Goal: Transaction & Acquisition: Download file/media

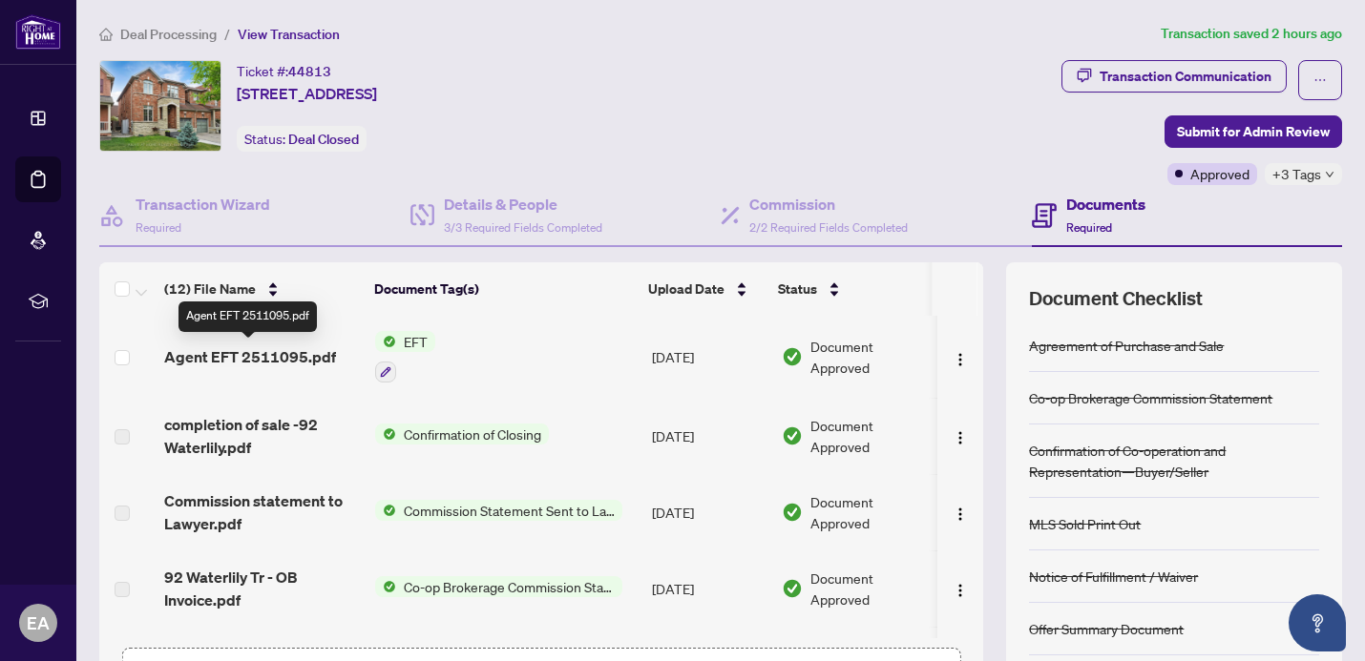
click at [276, 354] on span "Agent EFT 2511095.pdf" at bounding box center [250, 357] width 172 height 23
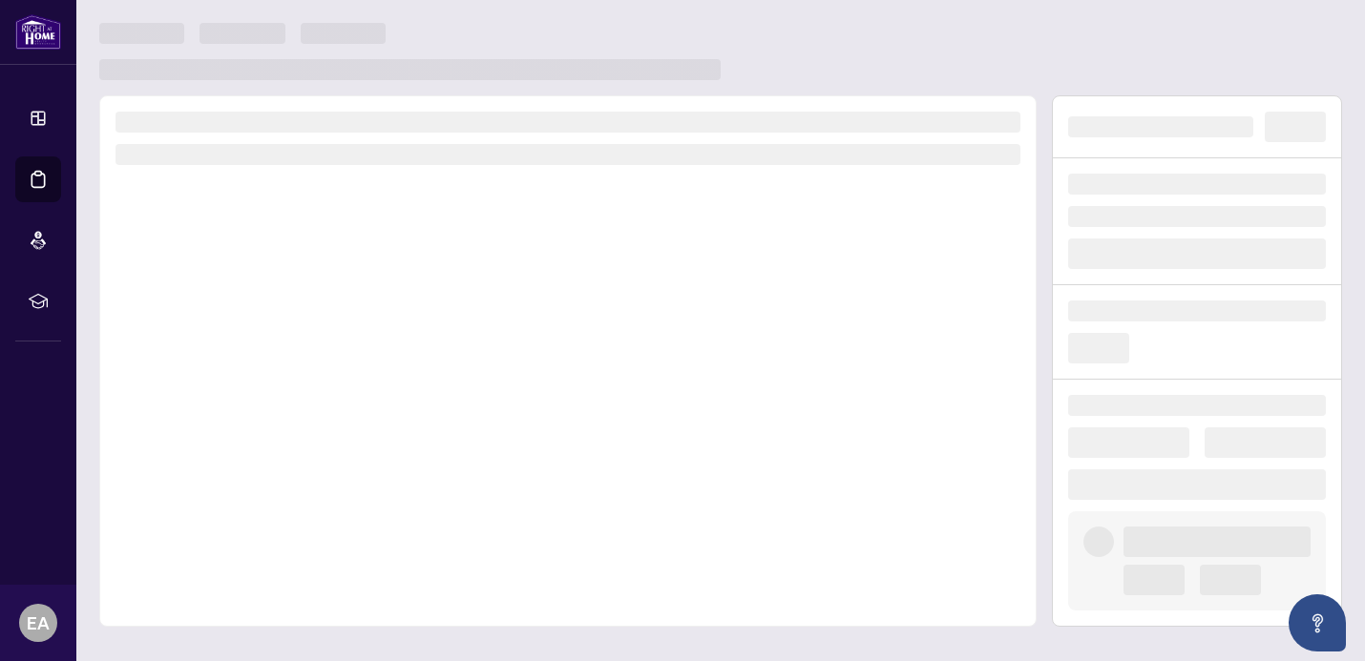
click at [276, 354] on div at bounding box center [567, 361] width 937 height 532
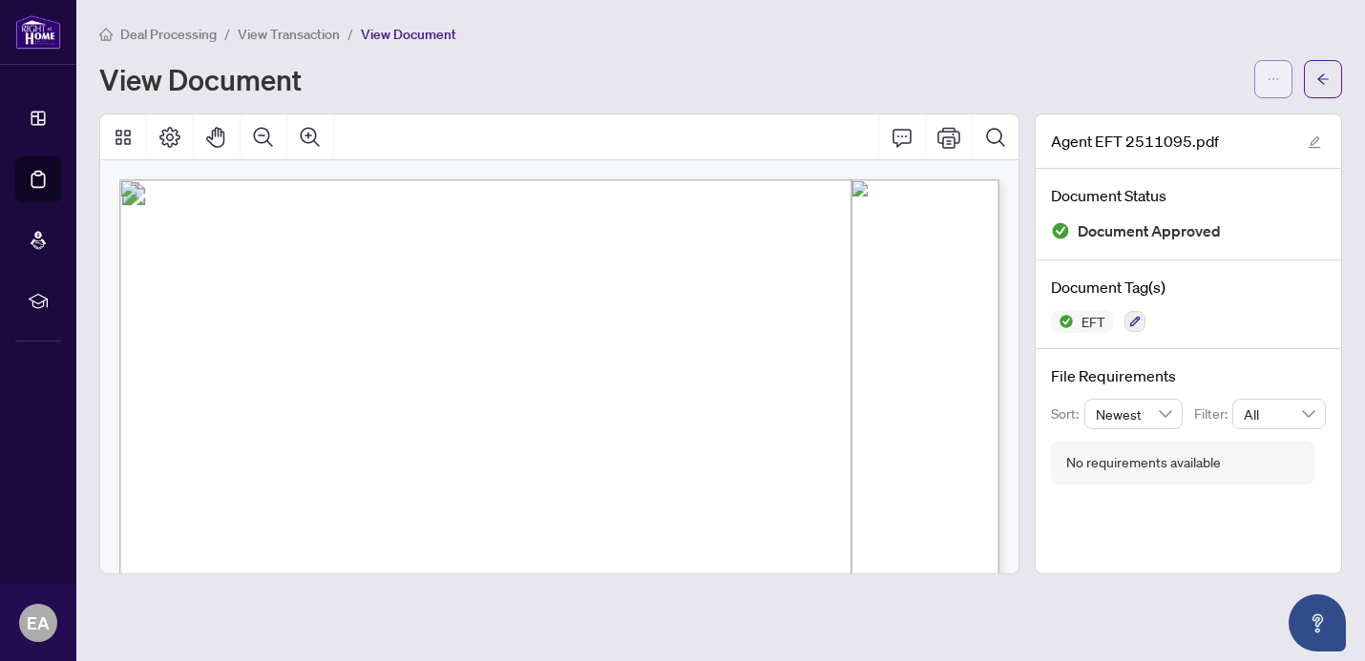
click at [1271, 73] on icon "ellipsis" at bounding box center [1273, 79] width 13 height 13
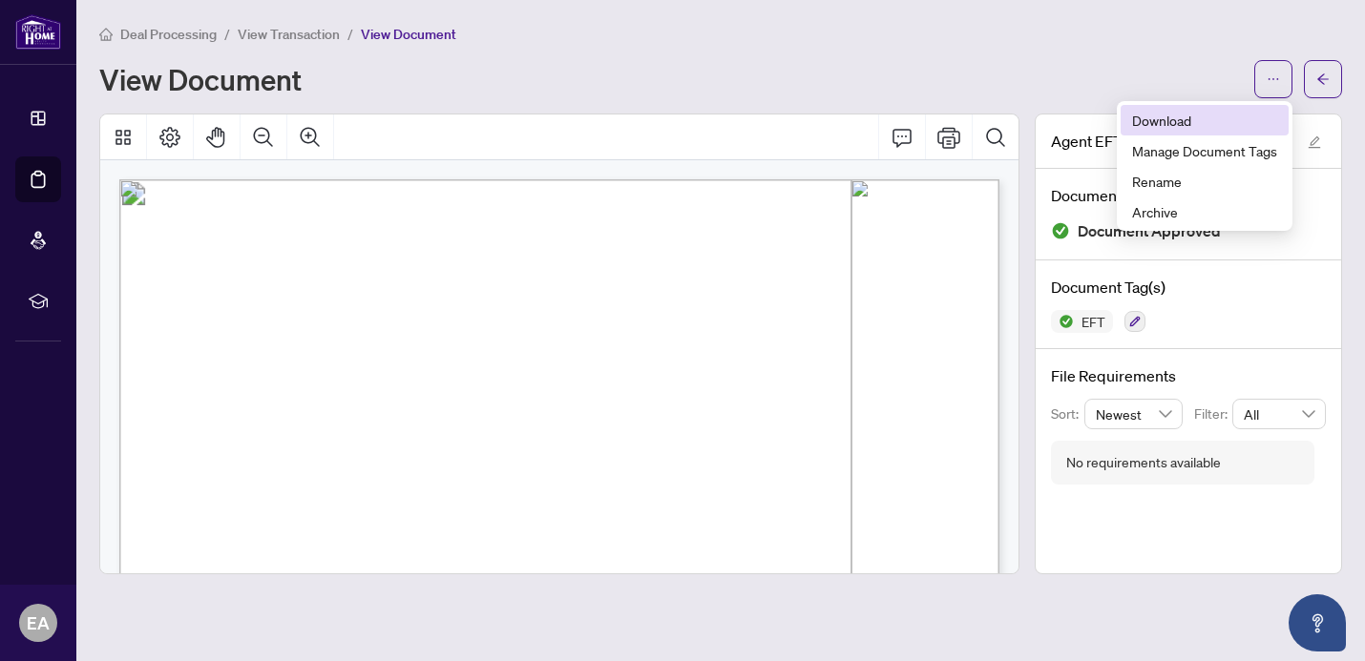
click at [1160, 116] on span "Download" at bounding box center [1204, 120] width 145 height 21
click at [278, 31] on span "View Transaction" at bounding box center [289, 34] width 102 height 17
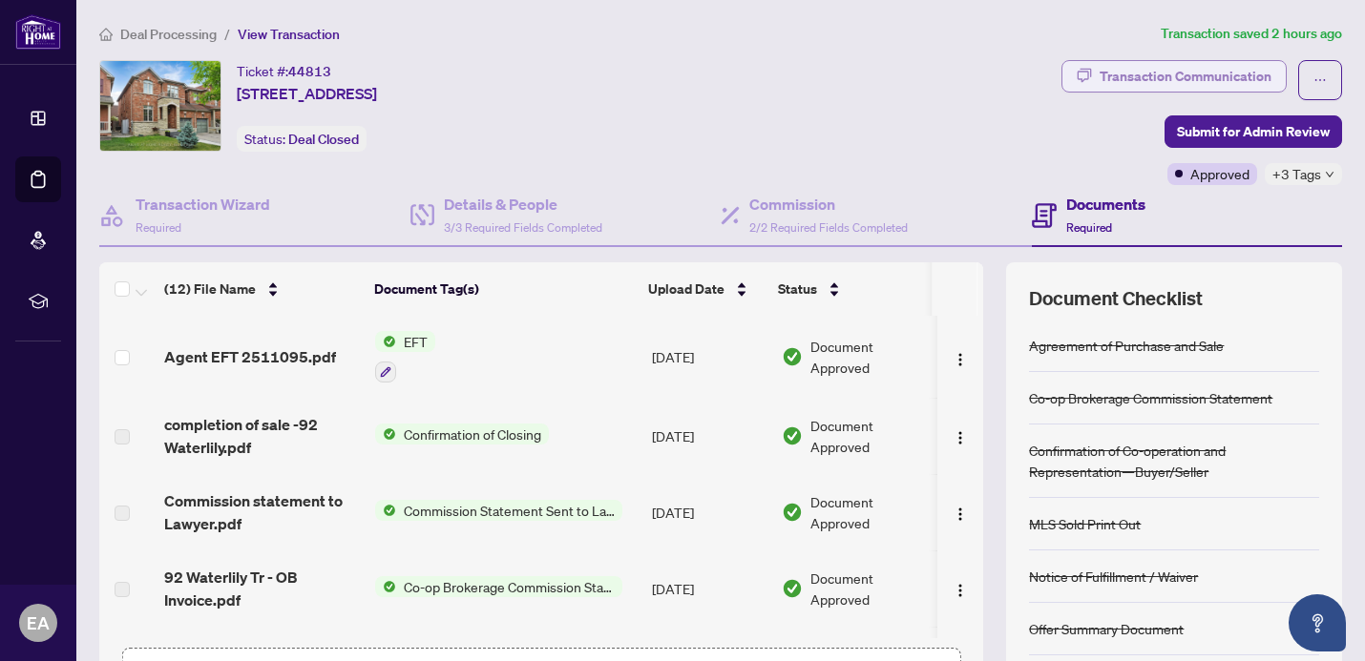
click at [1140, 75] on div "Transaction Communication" at bounding box center [1186, 76] width 172 height 31
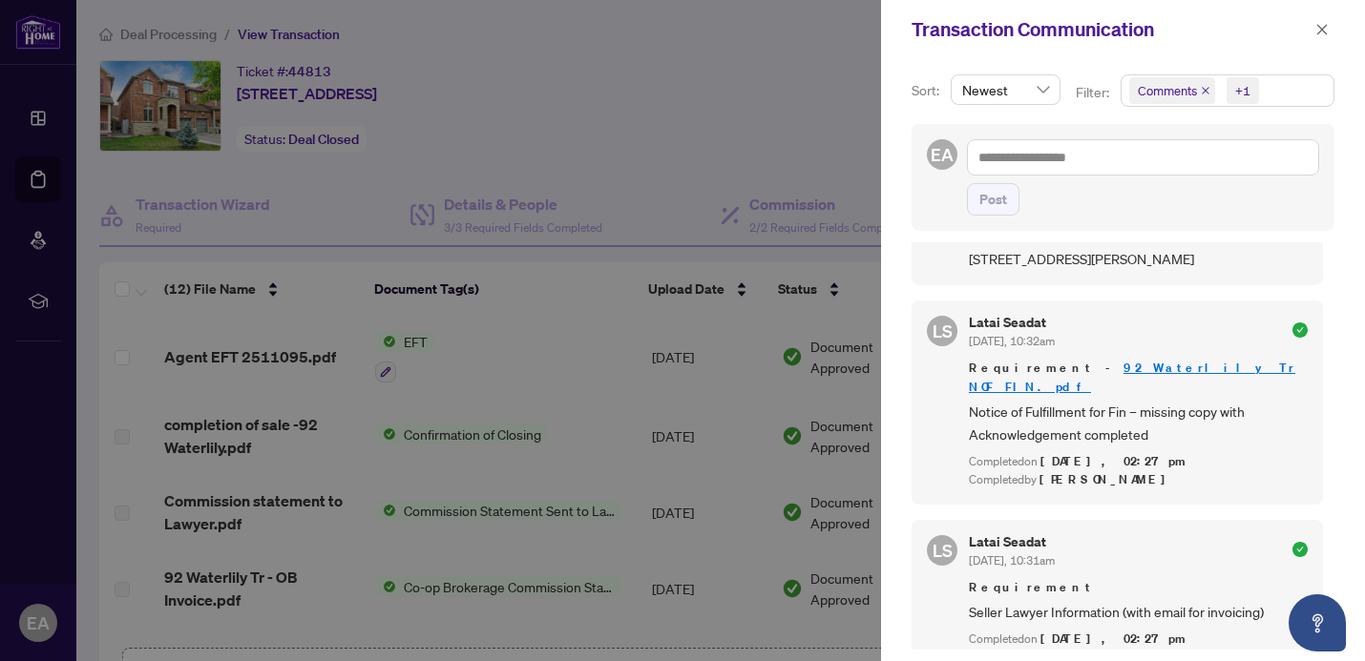
scroll to position [690, 0]
